Goal: Task Accomplishment & Management: Use online tool/utility

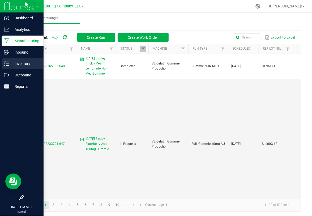
click at [21, 62] on p "Inventory" at bounding box center [25, 64] width 32 height 6
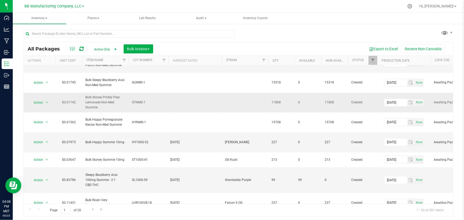
scroll to position [64, 0]
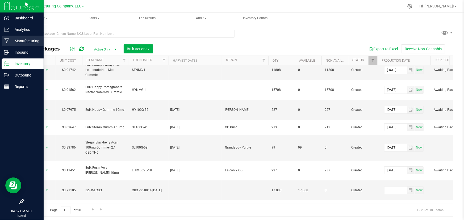
click at [9, 39] on icon at bounding box center [6, 41] width 5 height 5
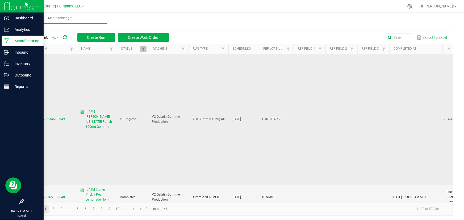
click at [43, 117] on span "MP-20250923234613-649" at bounding box center [46, 119] width 38 height 4
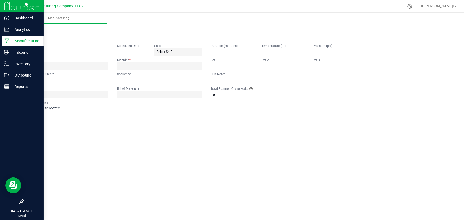
type input "[DATE] [PERSON_NAME] [US_STATE] Punch 100mg Gummie"
type input "[DATE]"
type input "LHR100AP-23"
type input "0"
type input "15"
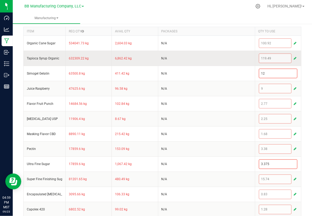
scroll to position [193, 0]
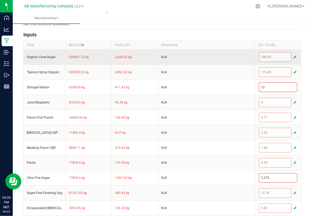
click at [294, 55] on span "button" at bounding box center [295, 57] width 3 height 4
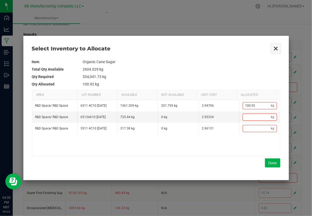
click at [274, 48] on button "Close" at bounding box center [276, 48] width 11 height 11
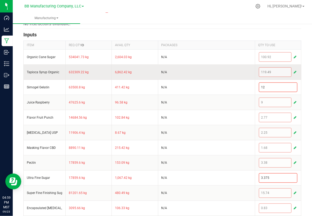
click at [294, 72] on span "button" at bounding box center [295, 72] width 3 height 4
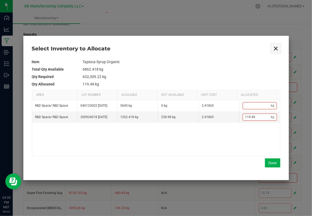
click at [273, 48] on button "Close" at bounding box center [276, 48] width 11 height 11
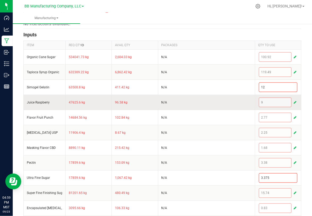
click at [294, 101] on span "button" at bounding box center [295, 102] width 3 height 4
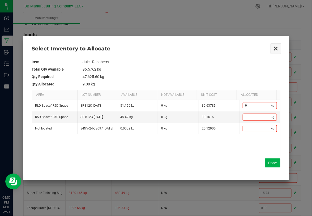
click at [276, 47] on button "Close" at bounding box center [276, 48] width 11 height 11
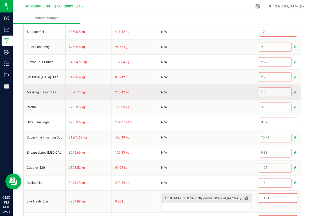
scroll to position [258, 0]
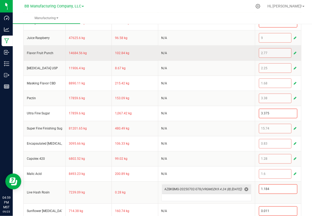
click at [294, 52] on span "button" at bounding box center [295, 53] width 3 height 4
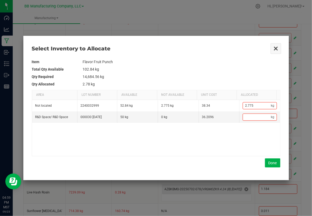
click at [276, 49] on button "Close" at bounding box center [276, 48] width 11 height 11
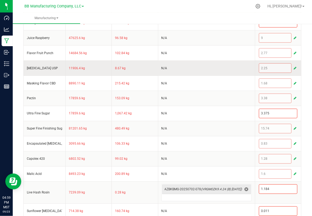
click at [294, 66] on span "button" at bounding box center [295, 68] width 3 height 4
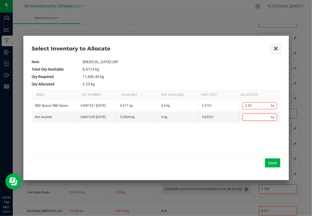
click at [275, 46] on button "Close" at bounding box center [276, 48] width 11 height 11
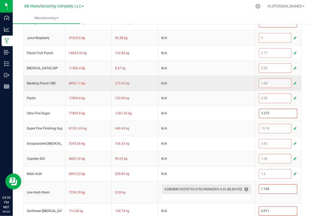
click at [294, 82] on span "button" at bounding box center [295, 83] width 3 height 4
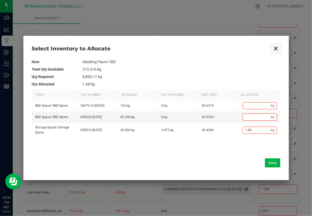
click at [273, 48] on button "Close" at bounding box center [276, 48] width 11 height 11
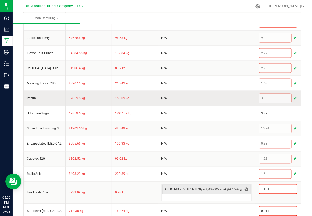
click at [293, 97] on button "button" at bounding box center [295, 98] width 5 height 6
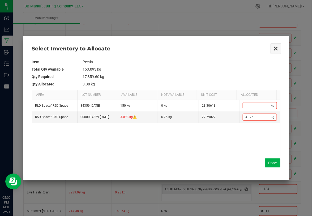
click at [276, 47] on button "Close" at bounding box center [276, 48] width 11 height 11
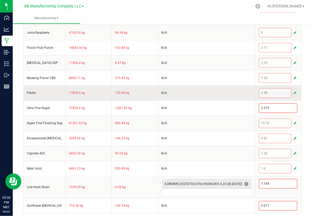
scroll to position [265, 0]
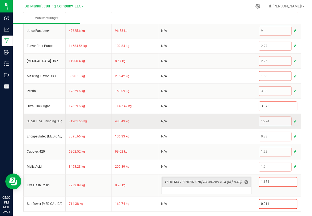
click at [294, 120] on span "button" at bounding box center [295, 122] width 3 height 4
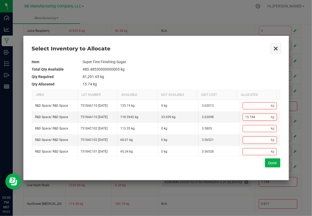
click at [275, 46] on button "Close" at bounding box center [276, 48] width 11 height 11
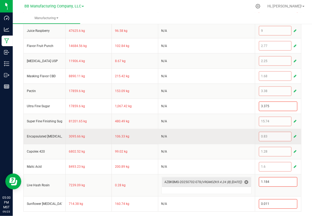
click at [294, 135] on span "button" at bounding box center [295, 137] width 3 height 4
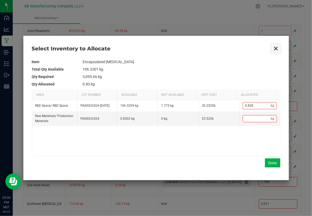
click at [276, 47] on button "Close" at bounding box center [276, 48] width 11 height 11
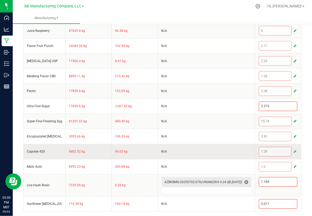
click at [294, 150] on span "button" at bounding box center [295, 152] width 3 height 4
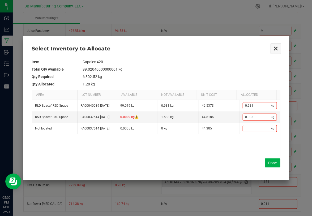
click at [275, 48] on button "Close" at bounding box center [276, 48] width 11 height 11
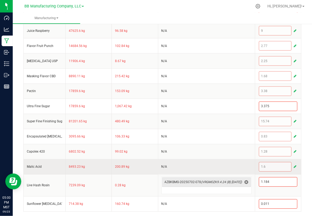
click at [294, 166] on span "button" at bounding box center [295, 167] width 3 height 4
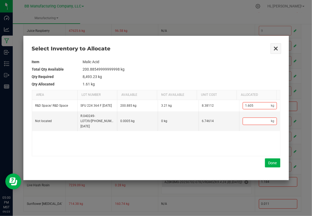
click at [274, 47] on button "Close" at bounding box center [276, 48] width 11 height 11
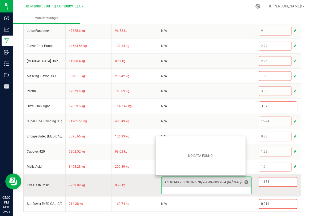
click at [190, 181] on span "AZBKBMG-20250702-078 (VRGMOZK9.4.24 (B) [DATE])" at bounding box center [204, 183] width 78 height 4
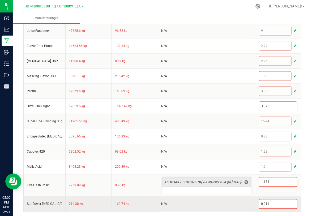
click at [93, 200] on td "714.38 kg" at bounding box center [89, 204] width 46 height 15
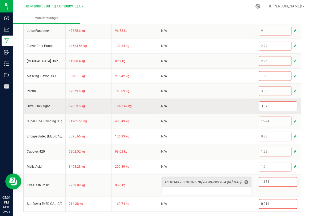
click at [146, 103] on td "1,067.42 kg" at bounding box center [135, 106] width 46 height 15
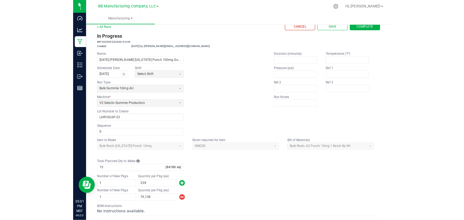
scroll to position [0, 0]
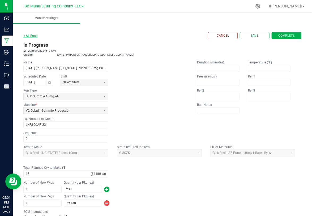
click at [33, 35] on link "< All Runs" at bounding box center [30, 36] width 14 height 4
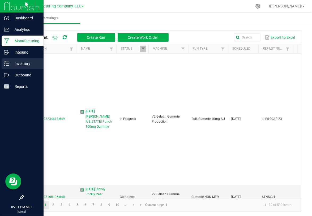
click at [13, 63] on p "Inventory" at bounding box center [25, 64] width 32 height 6
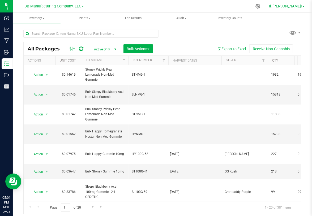
click at [296, 6] on span "Hi, [PERSON_NAME]!" at bounding box center [285, 6] width 35 height 4
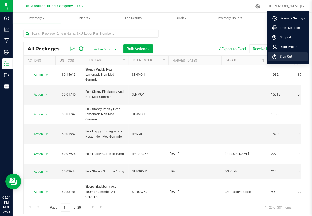
click at [288, 59] on span "Sign Out" at bounding box center [284, 56] width 15 height 5
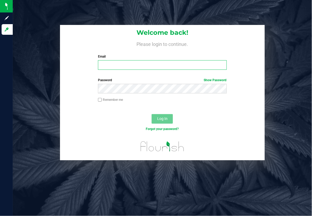
type input "[PERSON_NAME][EMAIL_ADDRESS][DOMAIN_NAME]"
